Goal: Task Accomplishment & Management: Complete application form

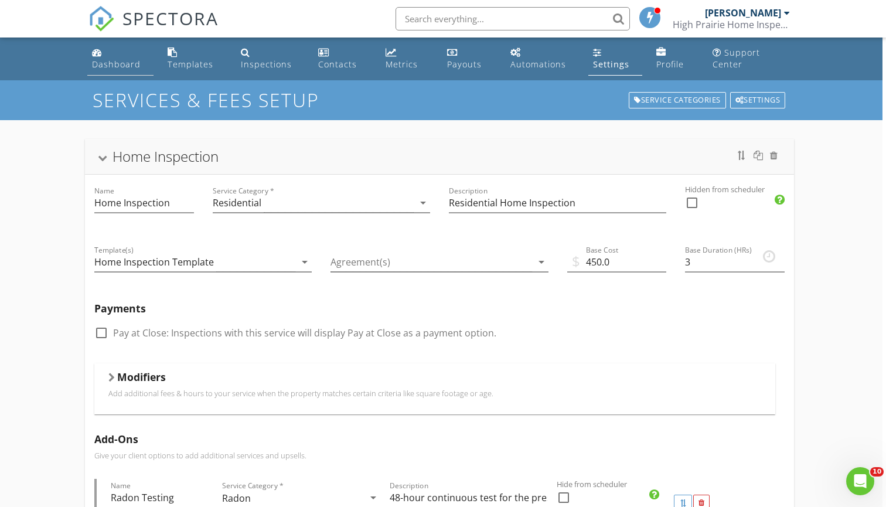
click at [110, 64] on div "Dashboard" at bounding box center [116, 64] width 49 height 11
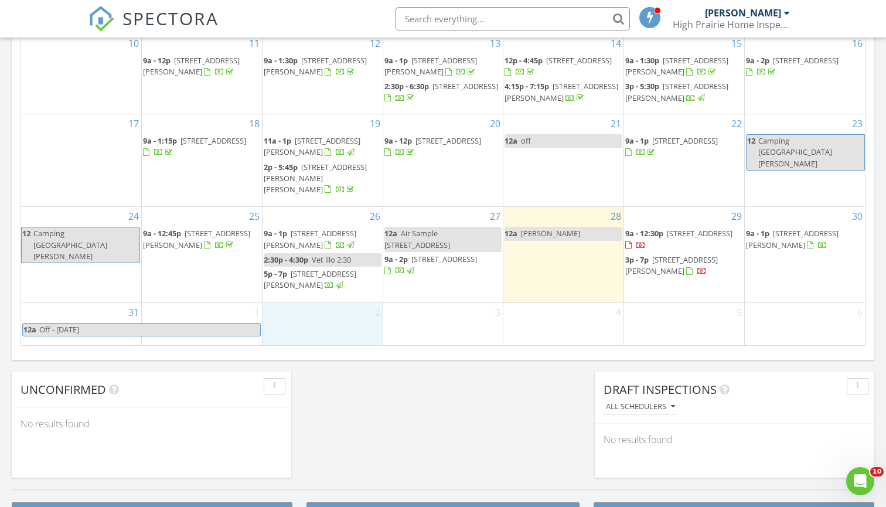
click at [347, 329] on div "2" at bounding box center [323, 324] width 120 height 42
click at [340, 285] on link "Inspection" at bounding box center [321, 281] width 60 height 19
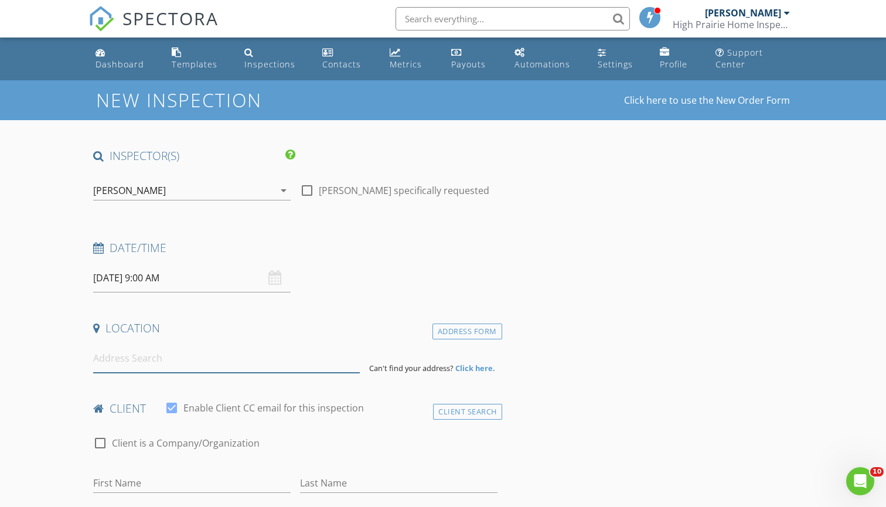
click at [188, 364] on input at bounding box center [226, 358] width 266 height 29
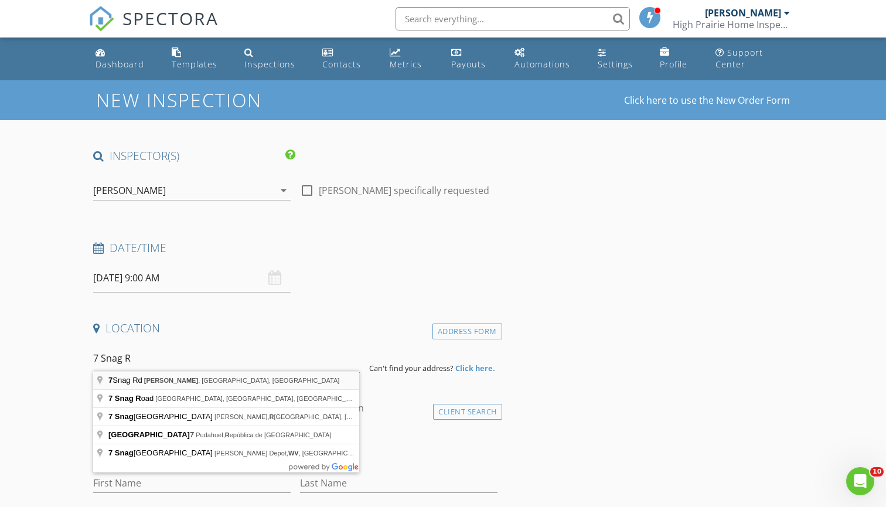
type input "7 Snag Rd, Lyle, WA, USA"
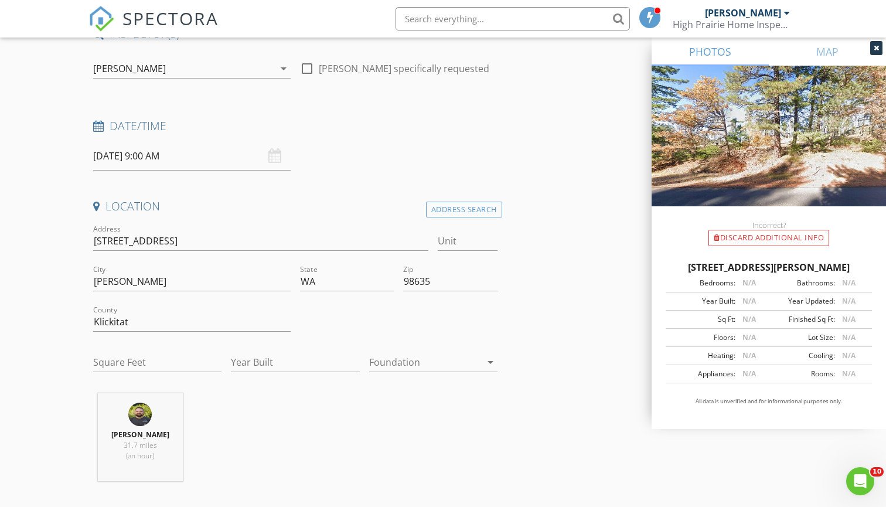
scroll to position [122, 0]
click at [175, 362] on input "Square Feet" at bounding box center [157, 361] width 128 height 19
type input "2000"
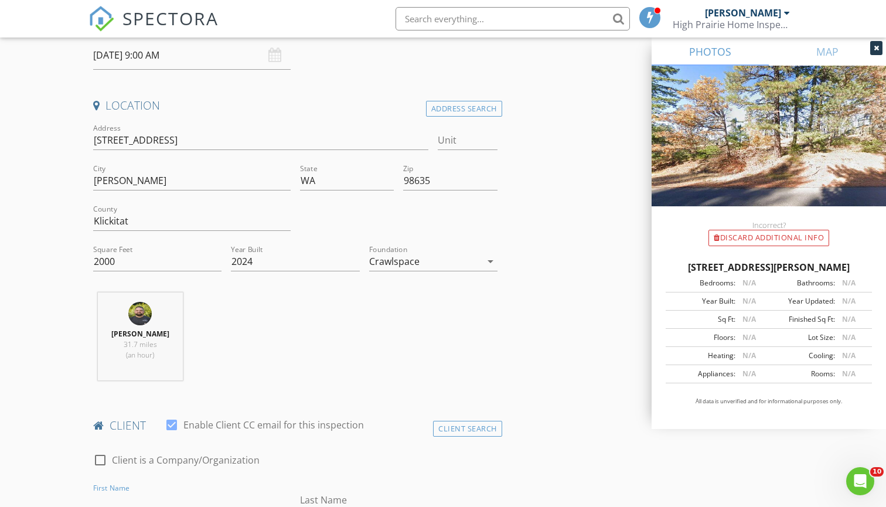
scroll to position [183, 0]
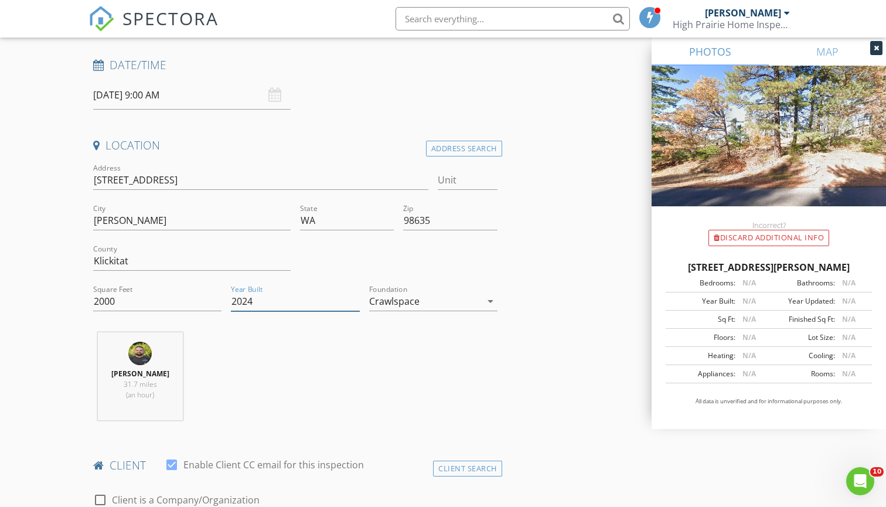
click at [260, 299] on input "2024" at bounding box center [295, 301] width 128 height 19
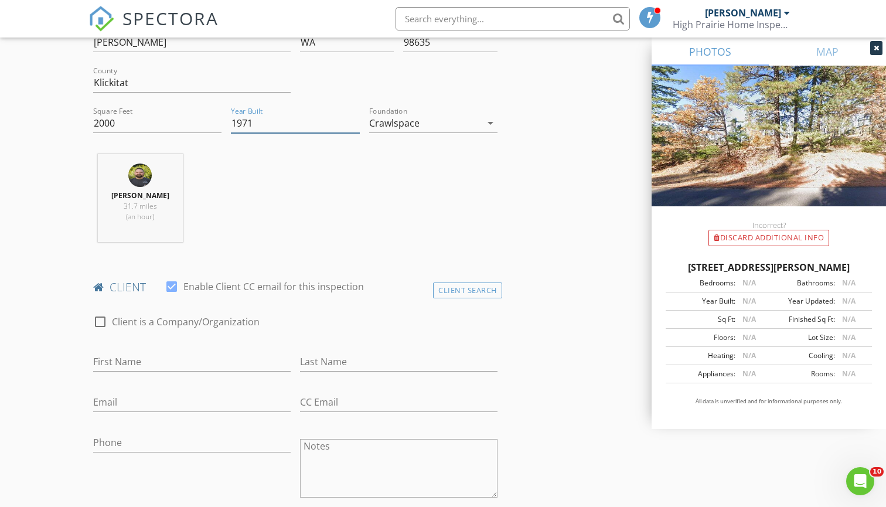
type input "1970"
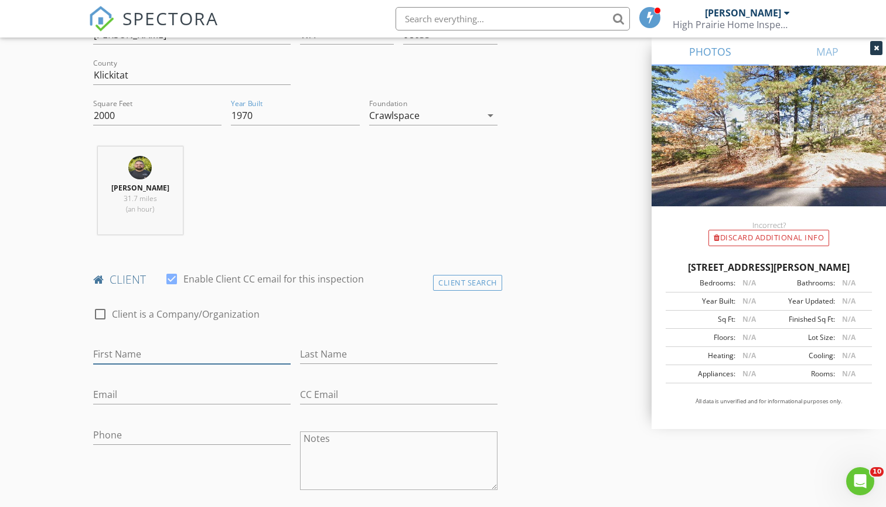
click at [159, 356] on input "First Name" at bounding box center [191, 354] width 197 height 19
type input "Wendy"
type input "leusi"
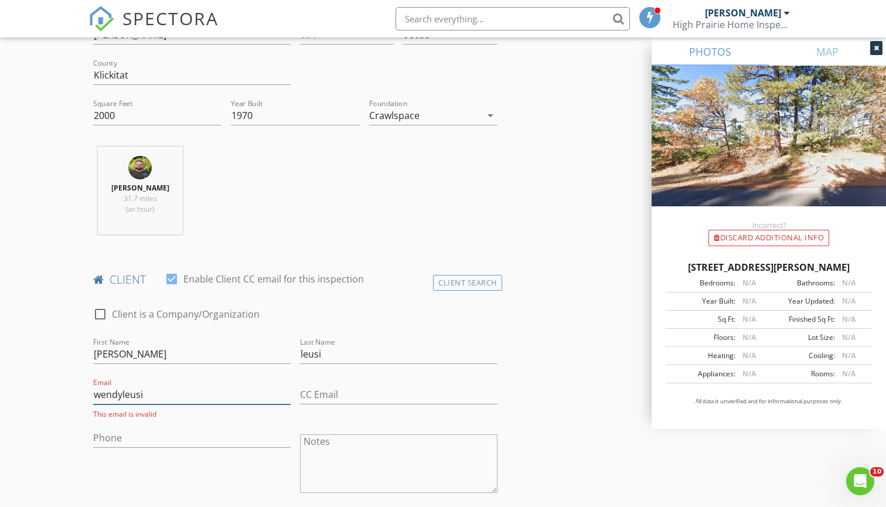
type input "wendyleusi"
drag, startPoint x: 322, startPoint y: 355, endPoint x: 297, endPoint y: 352, distance: 25.9
click at [297, 352] on div "Last Name leusi" at bounding box center [398, 355] width 207 height 40
type input "luisi"
click at [211, 398] on input "wendyleusi" at bounding box center [191, 394] width 197 height 19
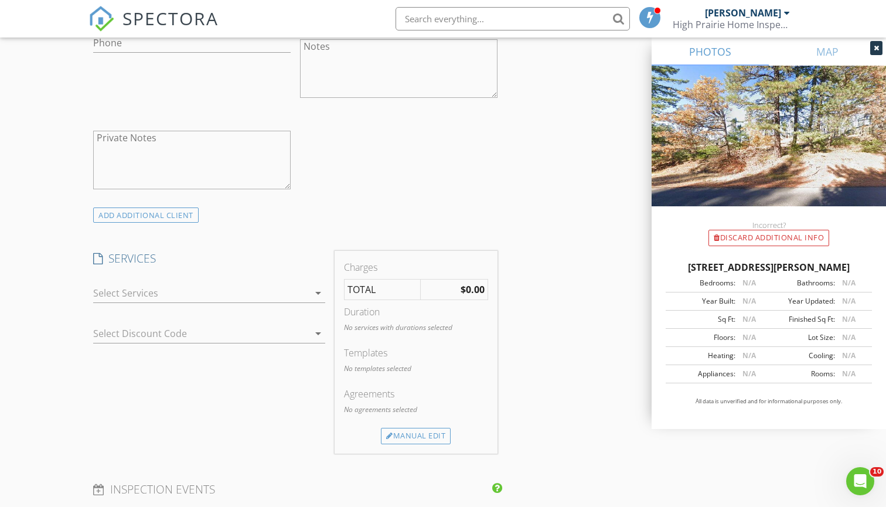
scroll to position [789, 0]
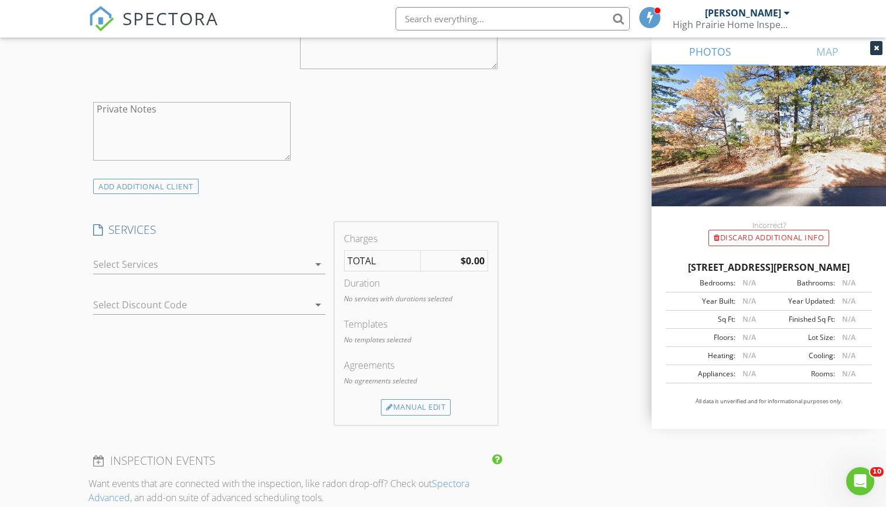
type input "wendyluisi@gmail.com"
click at [197, 267] on div at bounding box center [201, 264] width 216 height 19
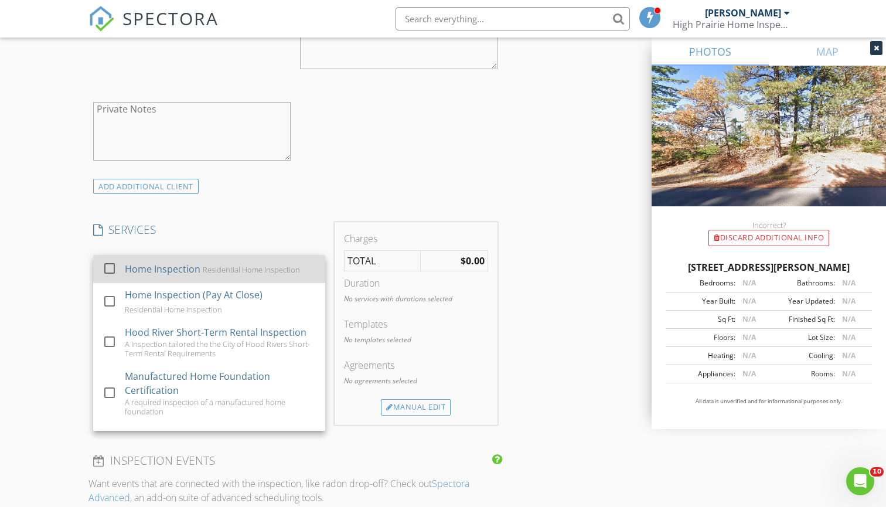
click at [164, 270] on div "Home Inspection" at bounding box center [163, 269] width 76 height 14
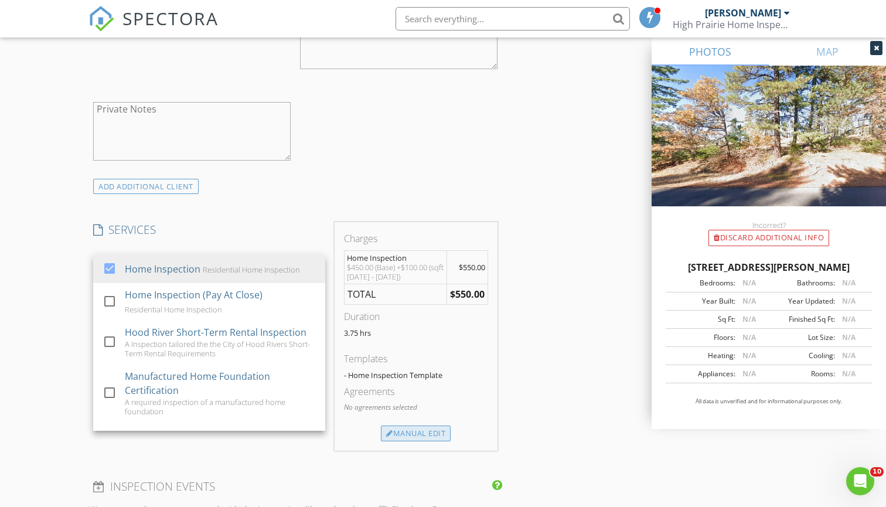
click at [420, 430] on div "Manual Edit" at bounding box center [416, 433] width 70 height 16
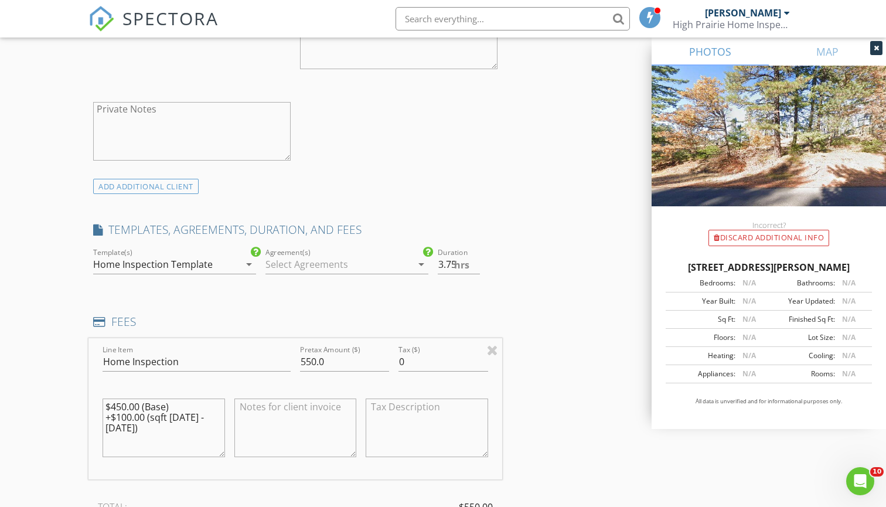
click at [379, 267] on div at bounding box center [338, 264] width 146 height 19
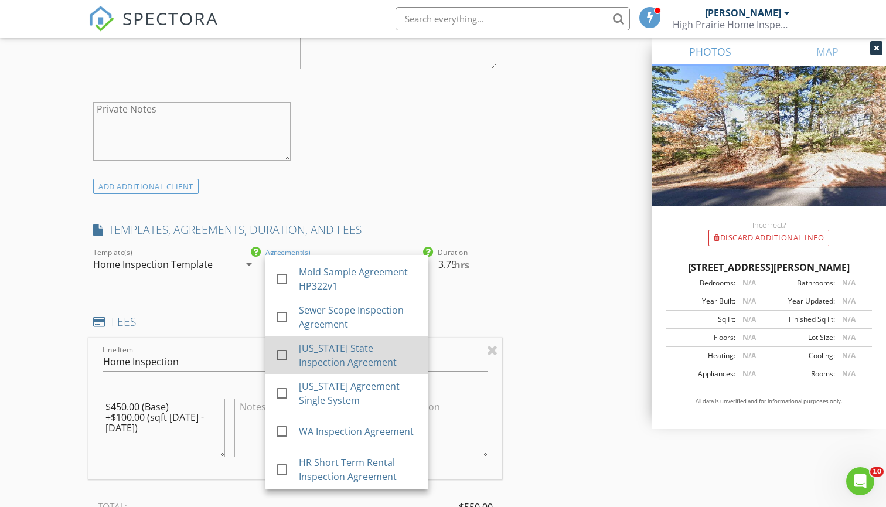
scroll to position [79, 0]
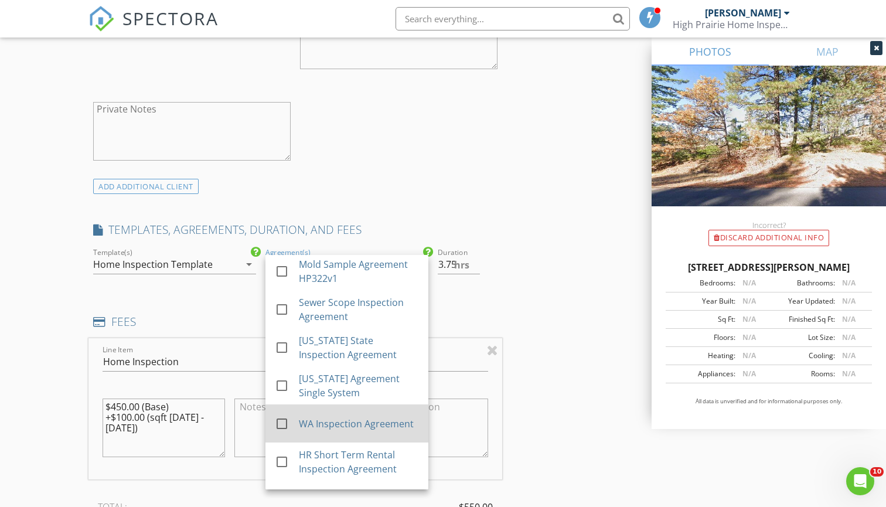
click at [363, 424] on div "WA Inspection Agreement" at bounding box center [359, 424] width 120 height 14
click at [563, 326] on div "INSPECTOR(S) check_box Spencer Sieler PRIMARY Spencer Sieler arrow_drop_down ch…" at bounding box center [442, 424] width 709 height 2130
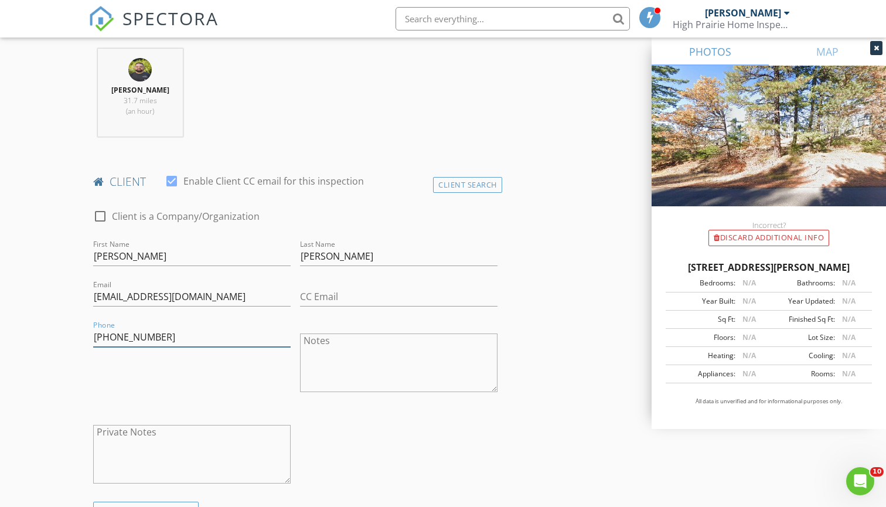
scroll to position [475, 0]
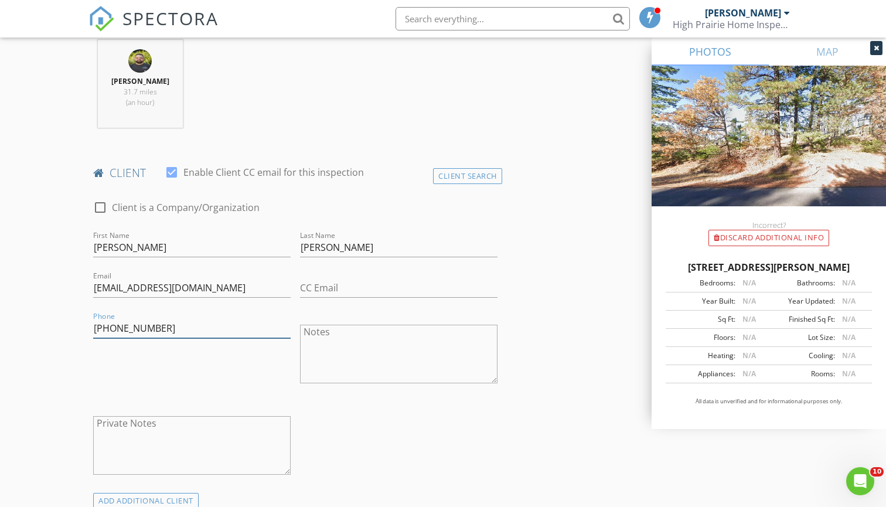
type input "970-729-0755"
click at [304, 246] on input "luisi" at bounding box center [398, 247] width 197 height 19
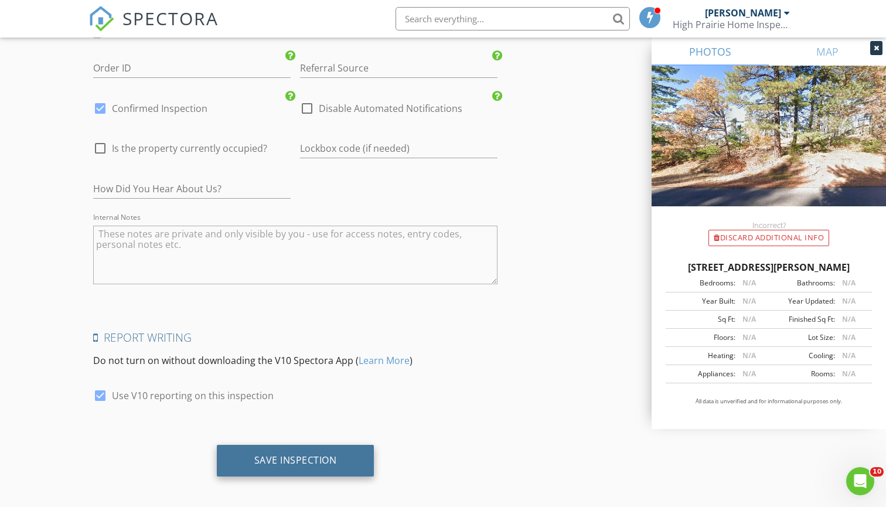
scroll to position [1793, 0]
type input "Luisi"
click at [325, 464] on div "Save Inspection" at bounding box center [296, 461] width 158 height 32
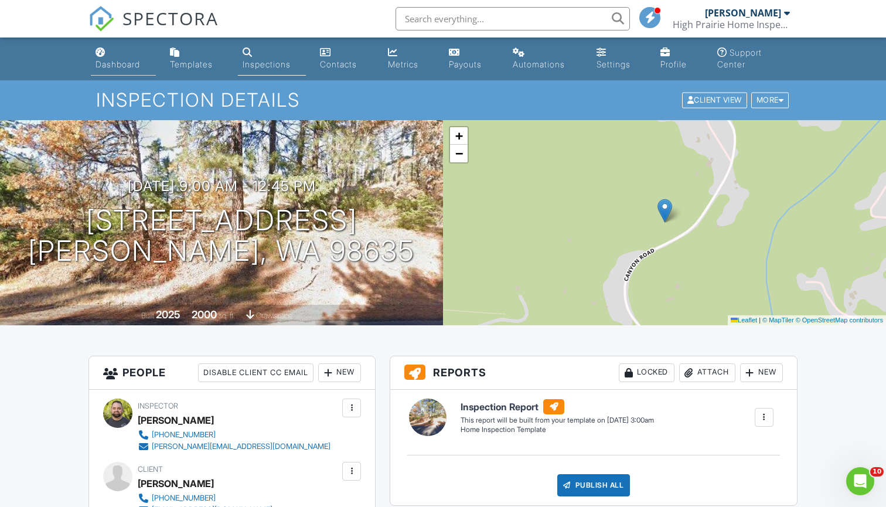
click at [124, 67] on div "Dashboard" at bounding box center [118, 64] width 45 height 10
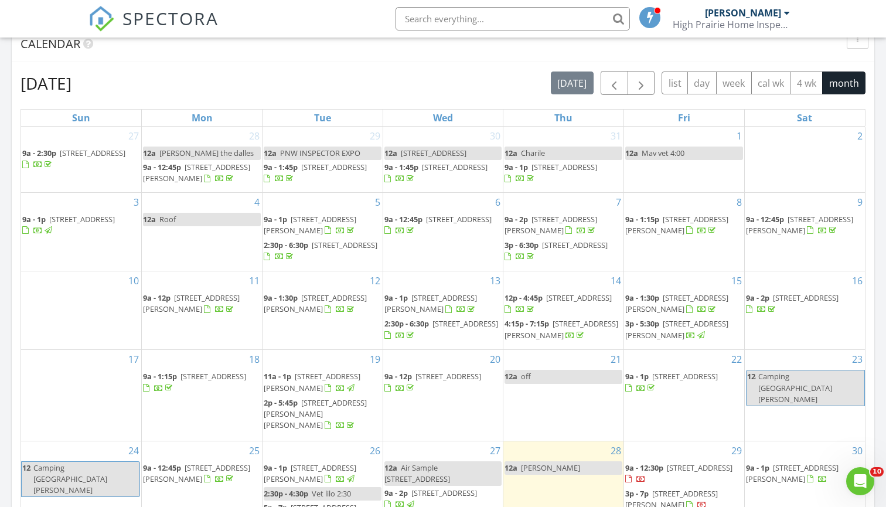
scroll to position [653, 0]
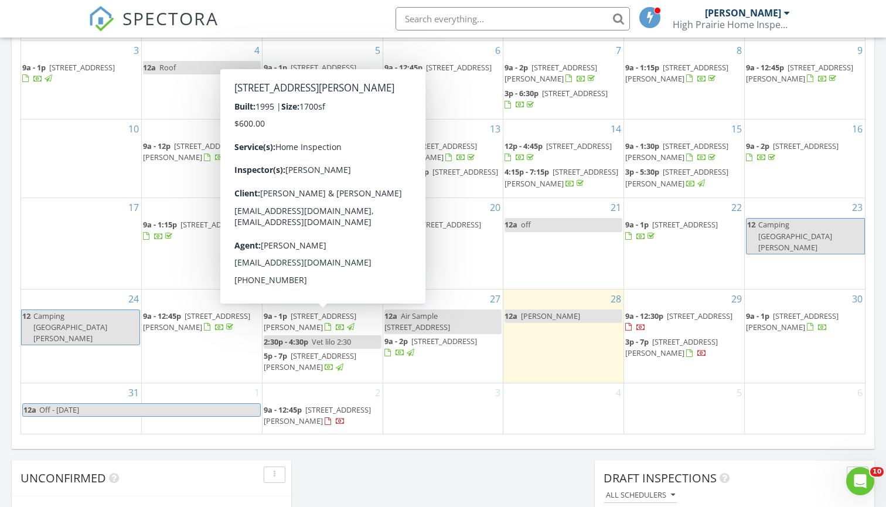
click at [330, 315] on span "[STREET_ADDRESS][PERSON_NAME]" at bounding box center [310, 322] width 93 height 22
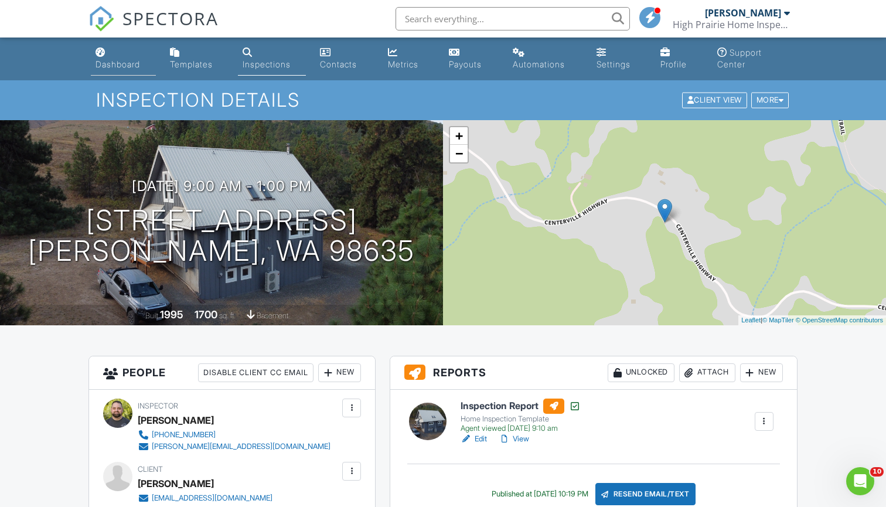
click at [114, 59] on div "Dashboard" at bounding box center [118, 64] width 45 height 10
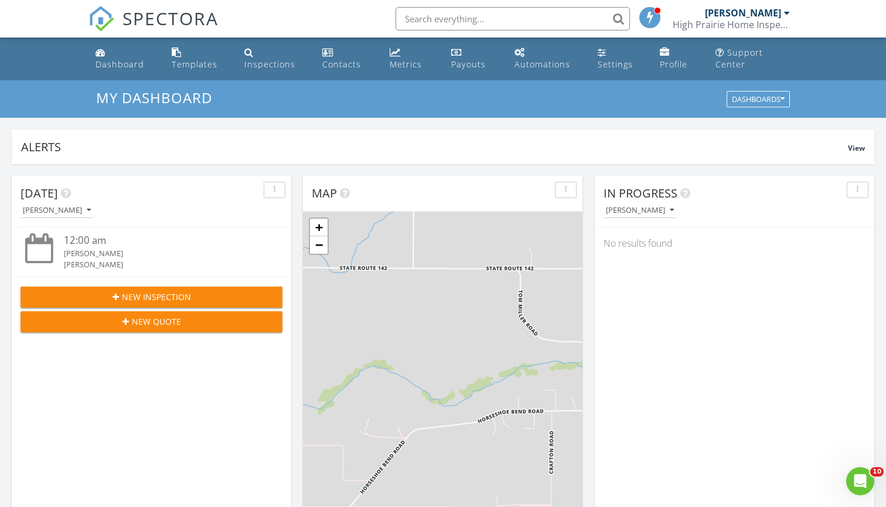
scroll to position [1067, 887]
